Goal: Task Accomplishment & Management: Manage account settings

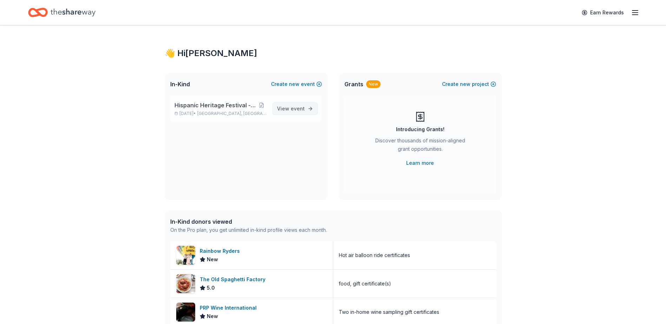
click at [291, 107] on span "View event" at bounding box center [291, 109] width 28 height 8
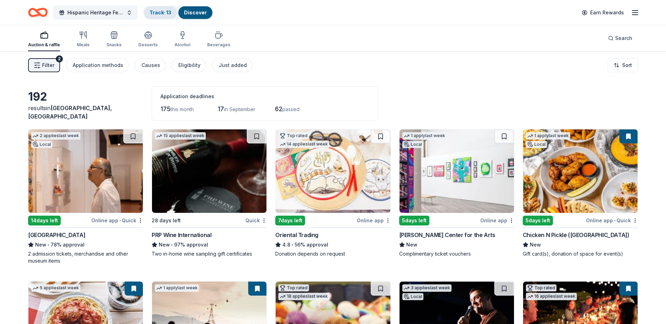
click at [157, 12] on link "Track · 13" at bounding box center [161, 12] width 22 height 6
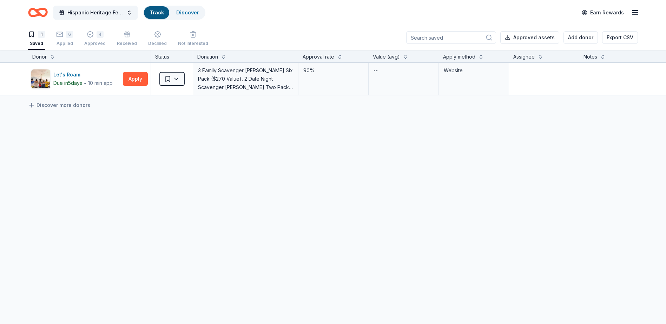
scroll to position [0, 0]
click at [69, 37] on div "6" at bounding box center [69, 34] width 7 height 7
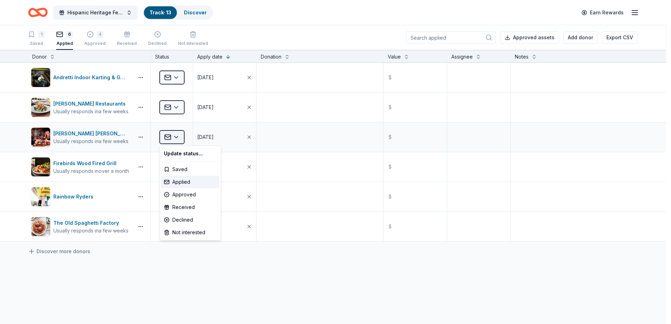
click at [178, 137] on html "Hispanic Heritage Festival - Si Se Puede! Track · 13 Discover Earn Rewards 1 Sa…" at bounding box center [335, 162] width 671 height 324
click at [184, 195] on div "Approved" at bounding box center [190, 194] width 58 height 13
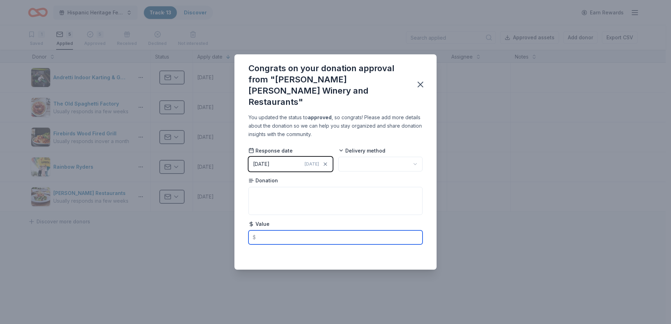
click at [259, 233] on input "text" at bounding box center [335, 238] width 174 height 14
type input "60.00"
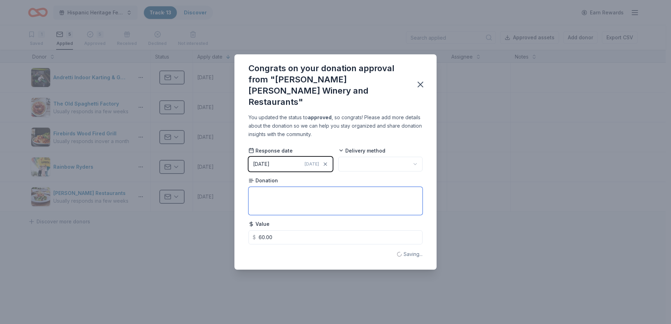
click at [291, 191] on textarea at bounding box center [335, 201] width 174 height 28
type textarea "Lux Wine Tasting for 4"
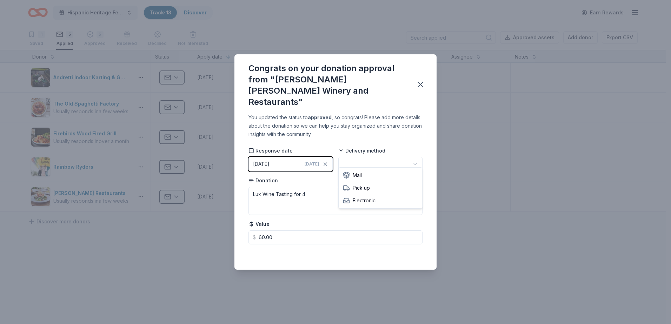
click at [415, 157] on html "Hispanic Heritage Festival - Si Se Puede! Track · 13 Discover Earn Rewards 1 Sa…" at bounding box center [335, 162] width 671 height 324
click at [423, 82] on icon "button" at bounding box center [421, 85] width 10 height 10
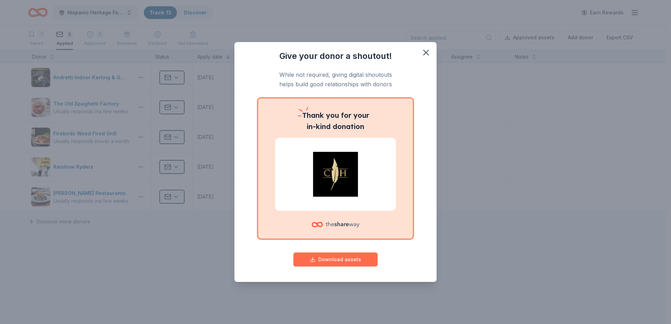
click at [329, 258] on button "Download assets" at bounding box center [335, 260] width 84 height 14
click at [429, 55] on icon "button" at bounding box center [426, 53] width 10 height 10
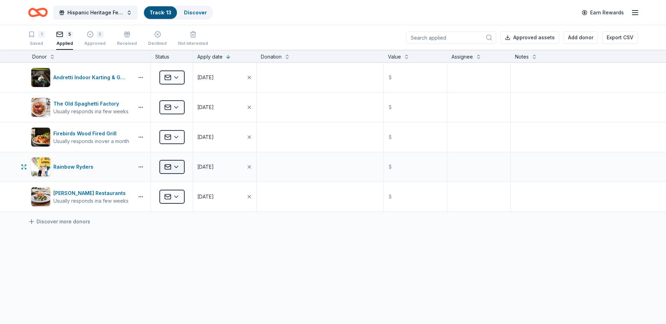
click at [174, 166] on html "Hispanic Heritage Festival - Si Se Puede! Track · 13 Discover Earn Rewards 1 Sa…" at bounding box center [333, 162] width 666 height 324
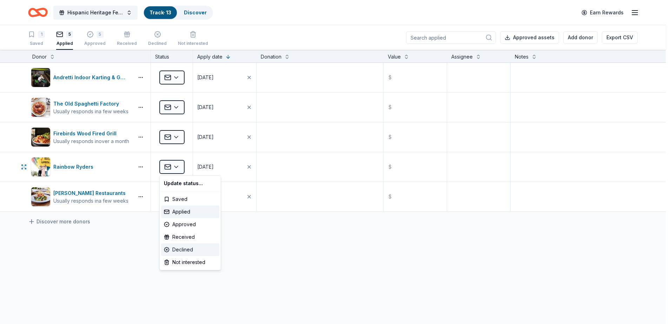
click at [181, 246] on div "Declined" at bounding box center [190, 250] width 58 height 13
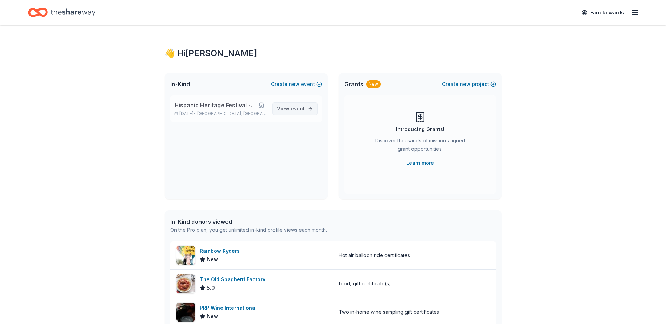
click at [293, 107] on span "event" at bounding box center [298, 109] width 14 height 6
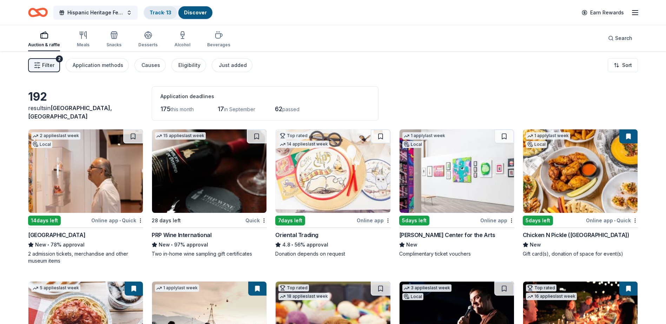
click at [159, 13] on link "Track · 13" at bounding box center [161, 12] width 22 height 6
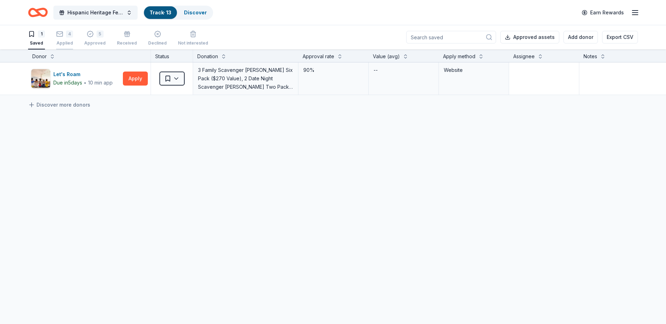
click at [63, 36] on div "4" at bounding box center [64, 34] width 17 height 7
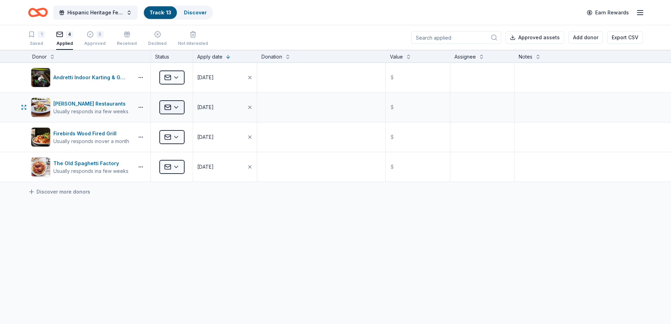
click at [178, 105] on html "Hispanic Heritage Festival - Si Se Puede! Track · 13 Discover Earn Rewards 1 Sa…" at bounding box center [335, 162] width 671 height 324
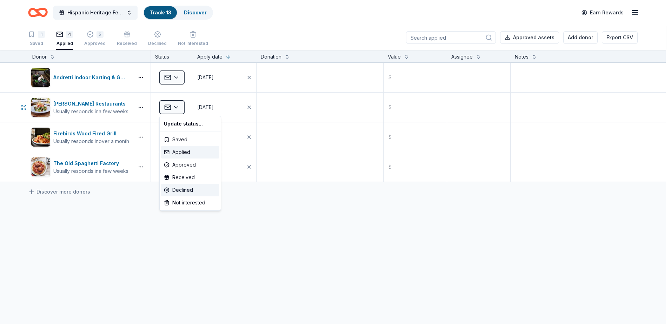
click at [181, 187] on div "Declined" at bounding box center [190, 190] width 58 height 13
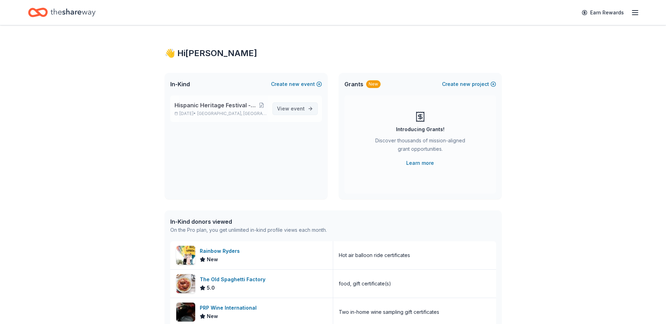
click at [285, 105] on span "View event" at bounding box center [291, 109] width 28 height 8
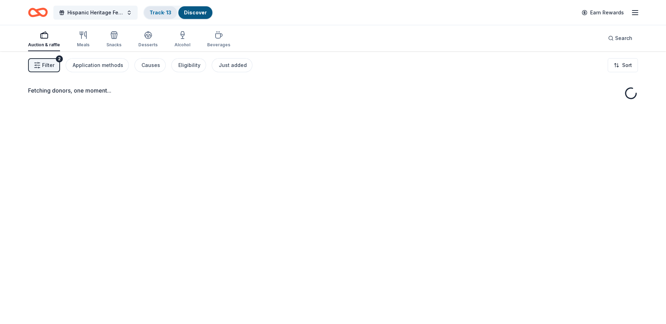
click at [159, 13] on link "Track · 13" at bounding box center [161, 12] width 22 height 6
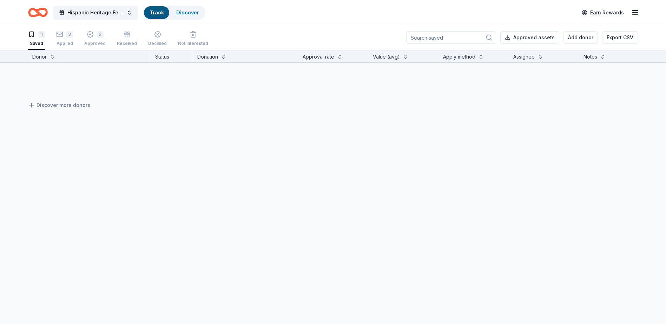
scroll to position [0, 0]
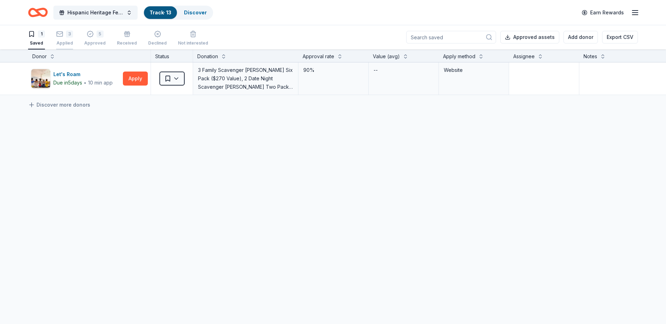
click at [67, 35] on div "3" at bounding box center [69, 34] width 7 height 7
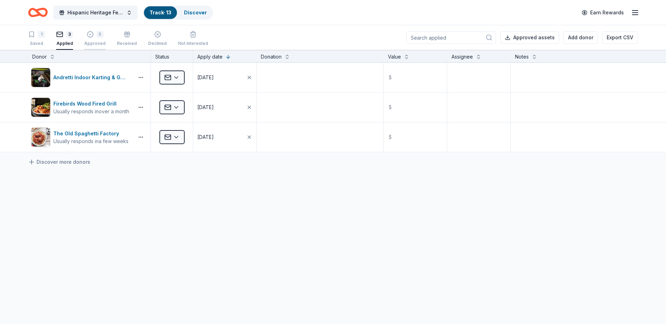
click at [97, 35] on div "5" at bounding box center [100, 34] width 7 height 7
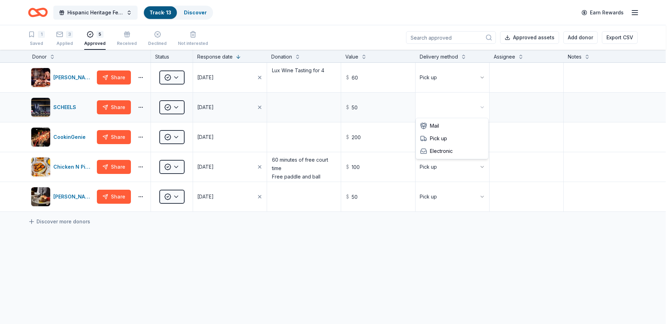
click at [476, 105] on html "Hispanic Heritage Festival - Si Se Puede! Track · 13 Discover Earn Rewards 1 Sa…" at bounding box center [335, 162] width 671 height 324
